Goal: Information Seeking & Learning: Learn about a topic

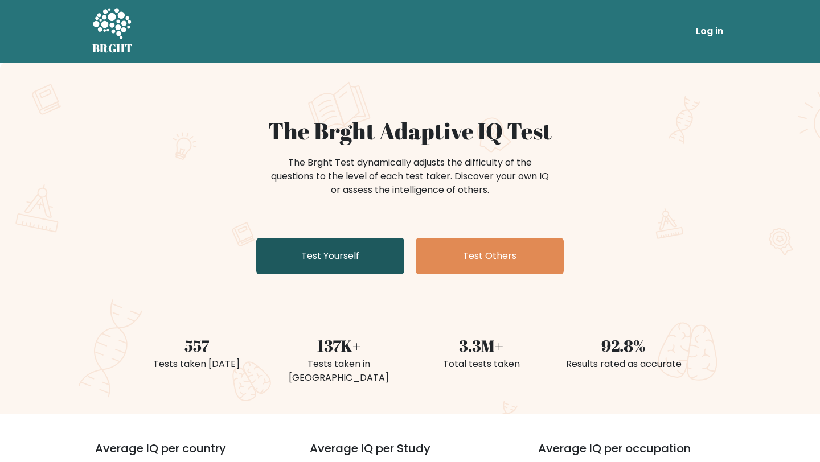
click at [325, 258] on link "Test Yourself" at bounding box center [330, 256] width 148 height 36
